Goal: Transaction & Acquisition: Book appointment/travel/reservation

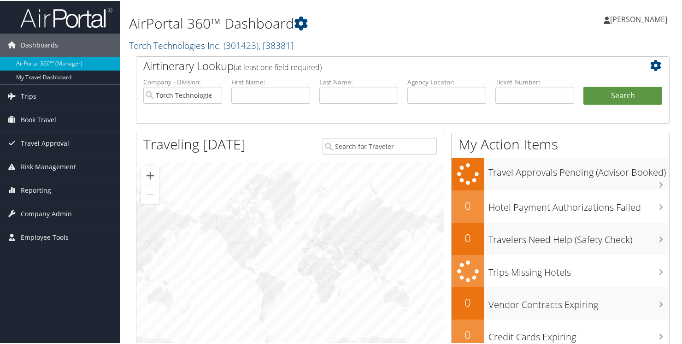
drag, startPoint x: 0, startPoint y: 0, endPoint x: 336, endPoint y: 148, distance: 366.7
click at [340, 167] on div at bounding box center [289, 259] width 307 height 196
click at [29, 122] on span "Book Travel" at bounding box center [38, 118] width 35 height 23
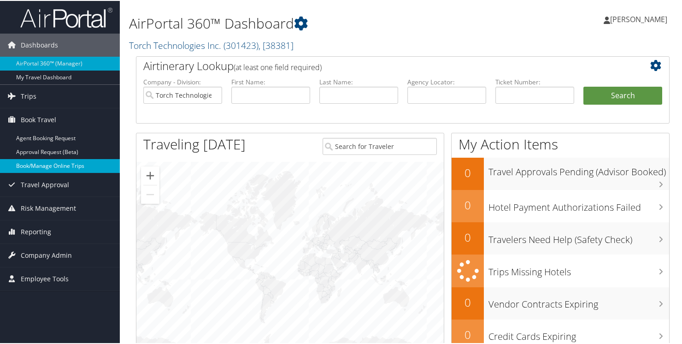
click at [37, 165] on link "Book/Manage Online Trips" at bounding box center [60, 165] width 120 height 14
